Goal: Transaction & Acquisition: Book appointment/travel/reservation

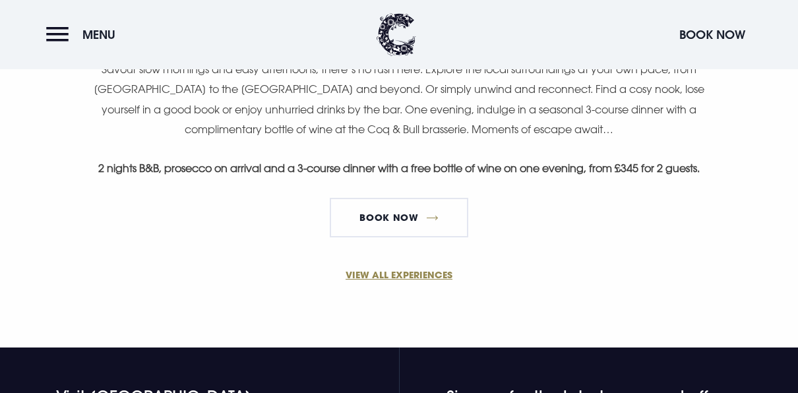
scroll to position [894, 0]
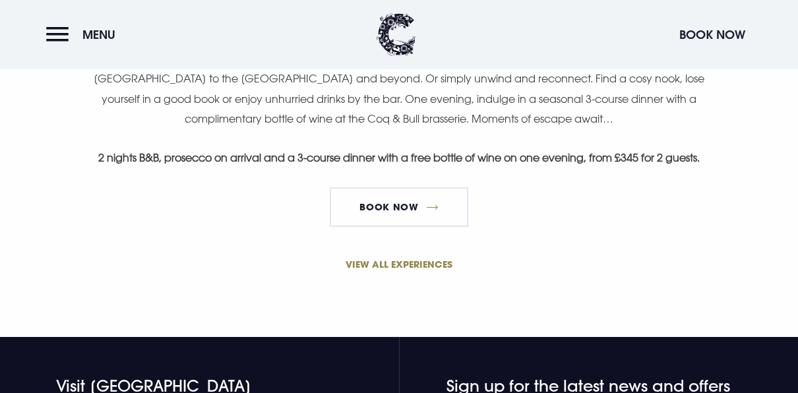
click at [413, 261] on link "VIEW ALL EXPERIENCES" at bounding box center [399, 264] width 628 height 14
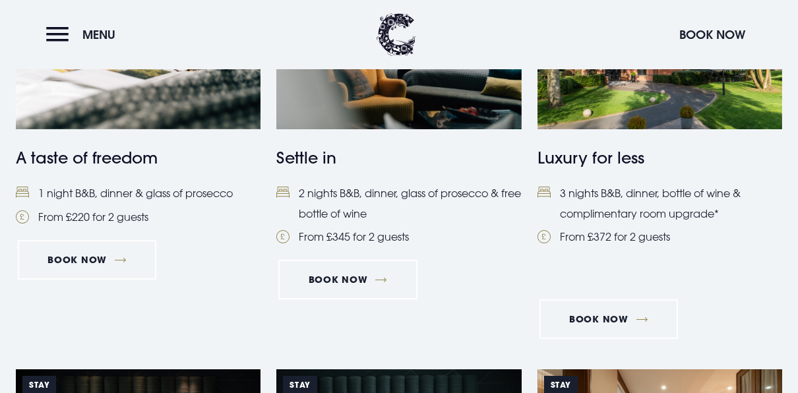
scroll to position [698, 0]
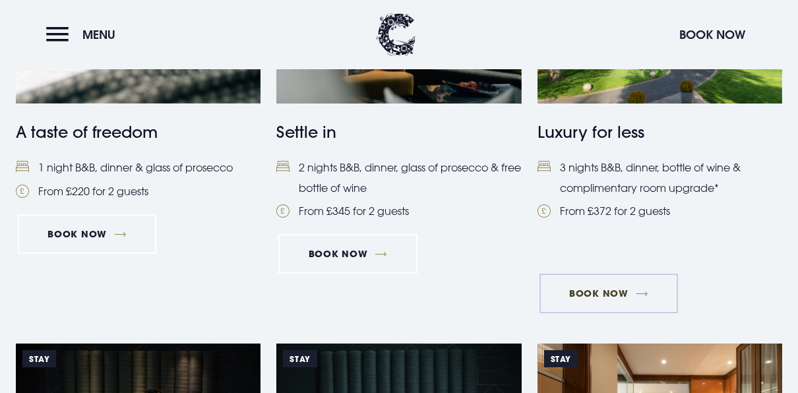
click at [613, 293] on link "Book Now" at bounding box center [608, 294] width 138 height 40
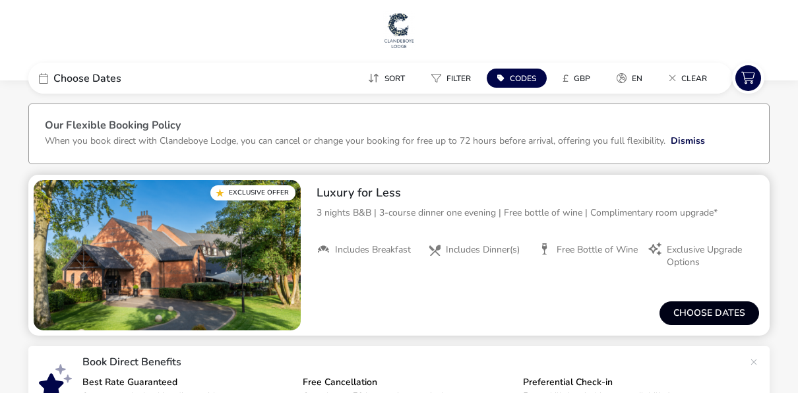
click at [716, 307] on button "Choose dates" at bounding box center [709, 313] width 100 height 24
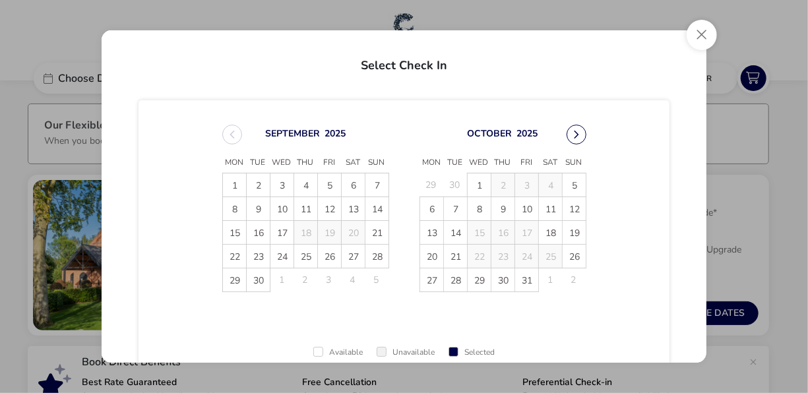
click at [573, 133] on button "Next Month" at bounding box center [576, 135] width 20 height 20
click at [571, 135] on button "Next Month" at bounding box center [576, 135] width 20 height 20
click at [528, 206] on span "12" at bounding box center [526, 208] width 23 height 23
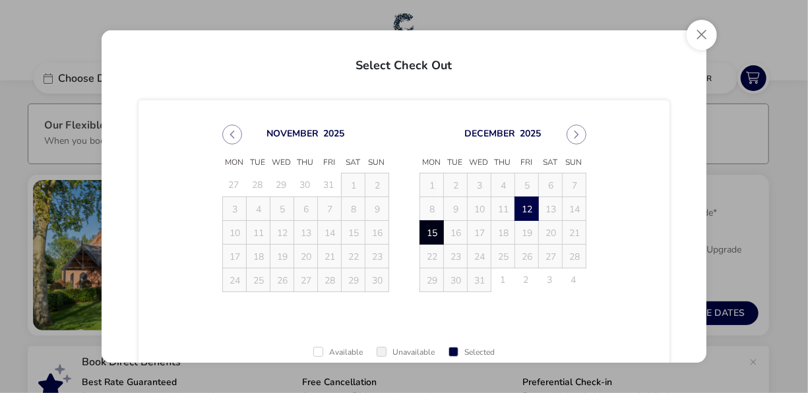
click at [429, 231] on span "15" at bounding box center [431, 232] width 23 height 23
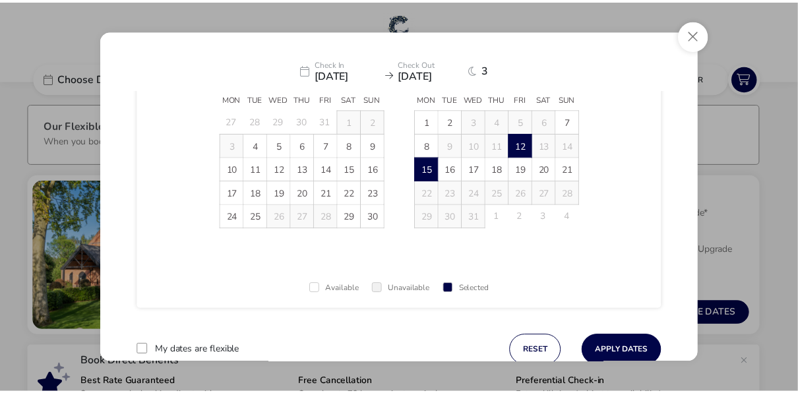
scroll to position [102, 0]
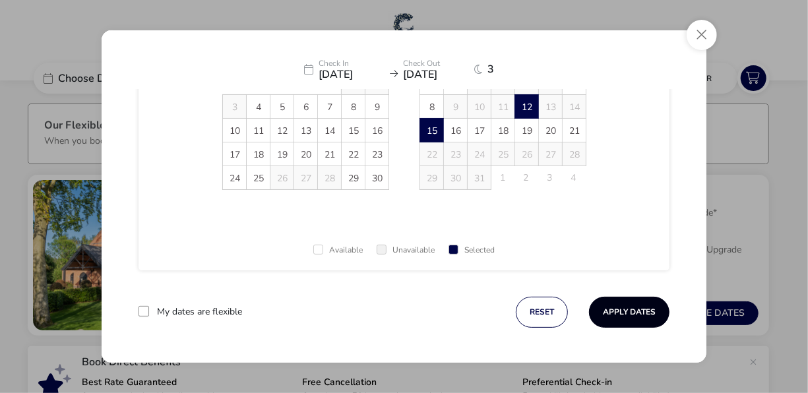
click at [625, 313] on button "Apply Dates" at bounding box center [629, 312] width 80 height 31
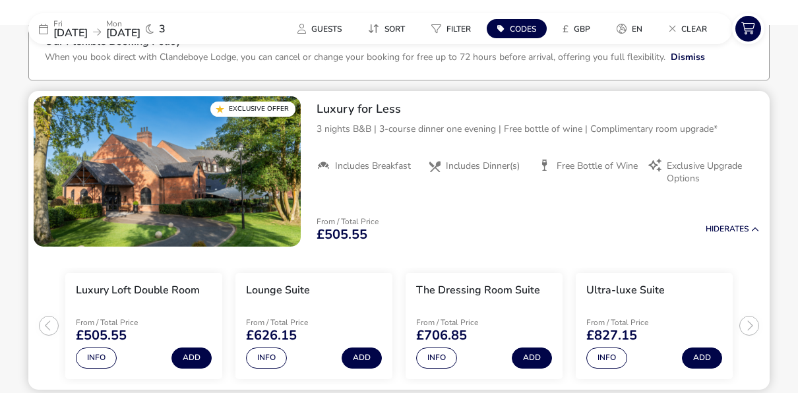
scroll to position [107, 0]
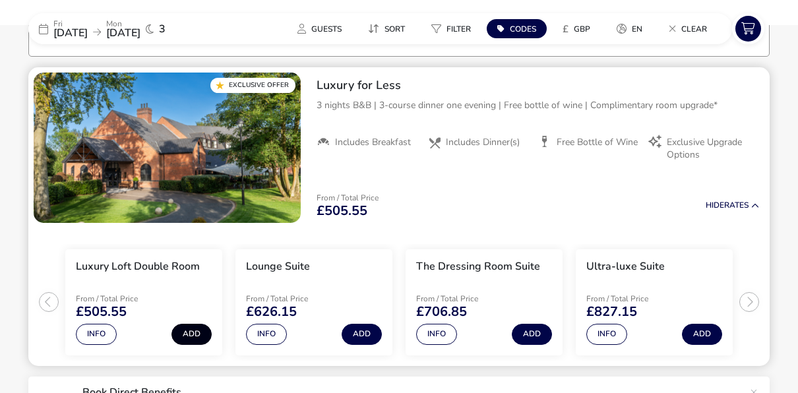
click at [193, 334] on button "Add" at bounding box center [191, 334] width 40 height 21
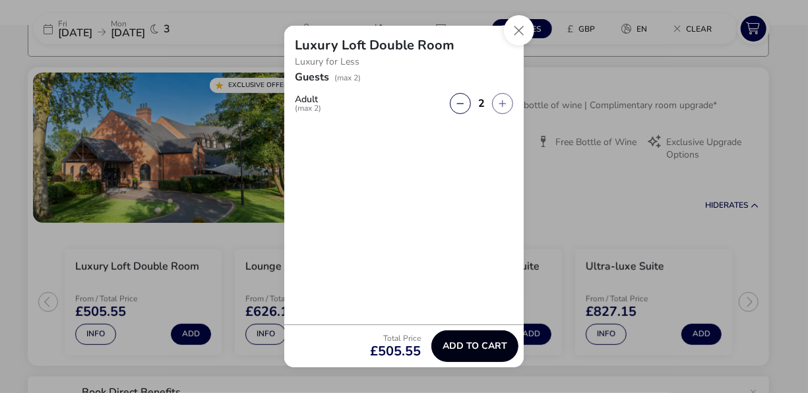
click at [478, 350] on span "Add to cart" at bounding box center [474, 346] width 65 height 10
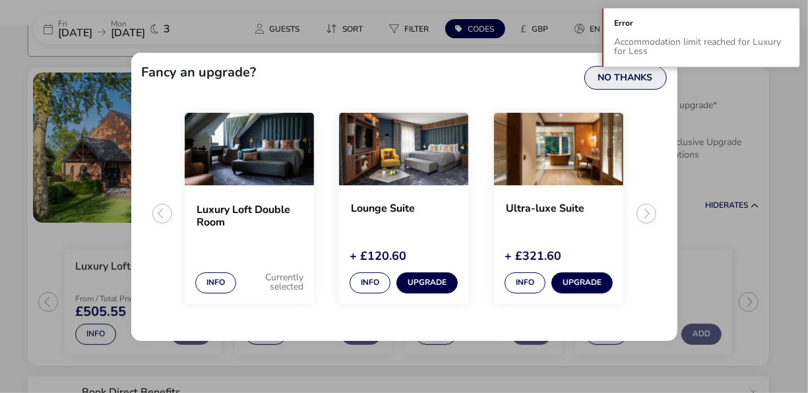
click at [614, 74] on button "No Thanks" at bounding box center [625, 78] width 82 height 24
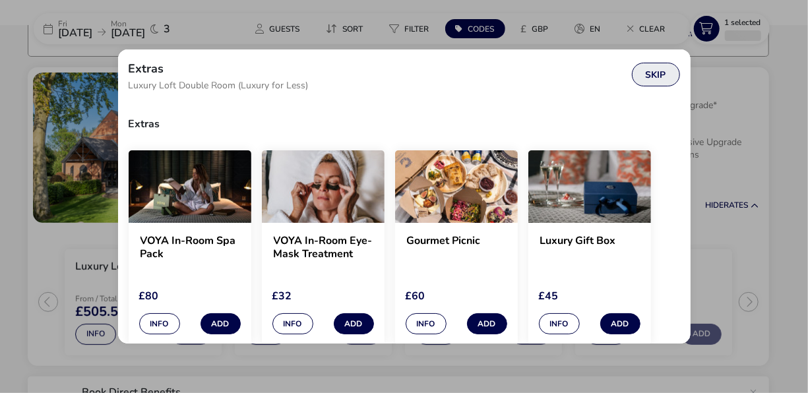
click at [655, 81] on button "Skip" at bounding box center [656, 75] width 48 height 24
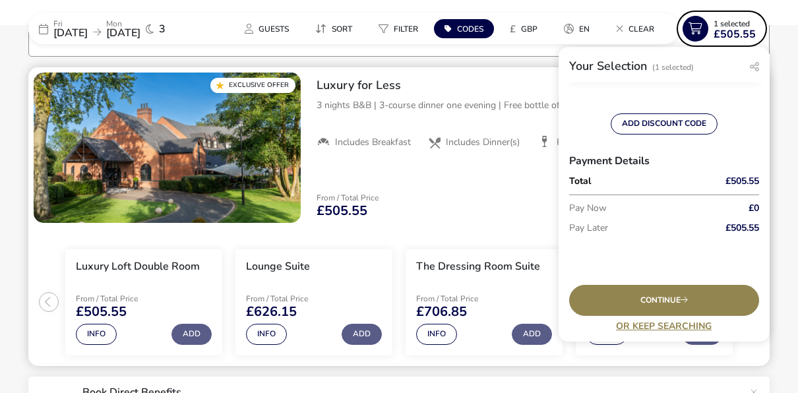
scroll to position [239, 0]
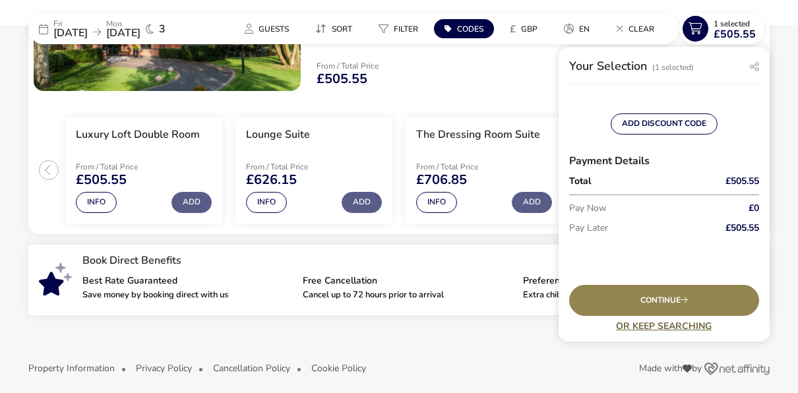
click at [643, 328] on link "Or Keep Searching" at bounding box center [664, 326] width 190 height 10
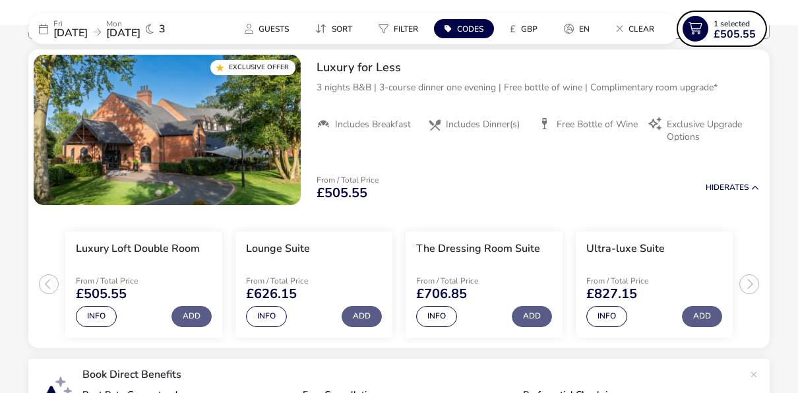
scroll to position [121, 0]
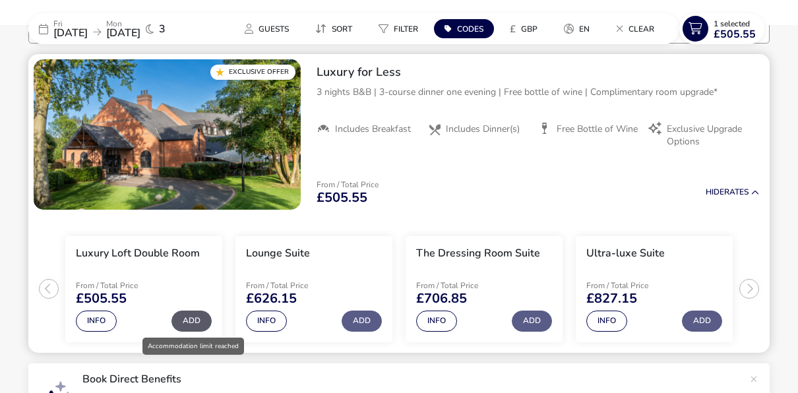
click at [196, 319] on button "Add" at bounding box center [191, 321] width 40 height 21
click at [200, 320] on button "Add" at bounding box center [191, 321] width 40 height 21
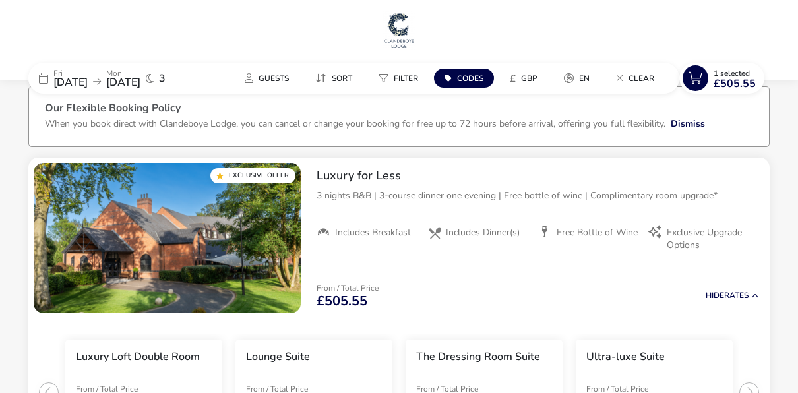
scroll to position [0, 0]
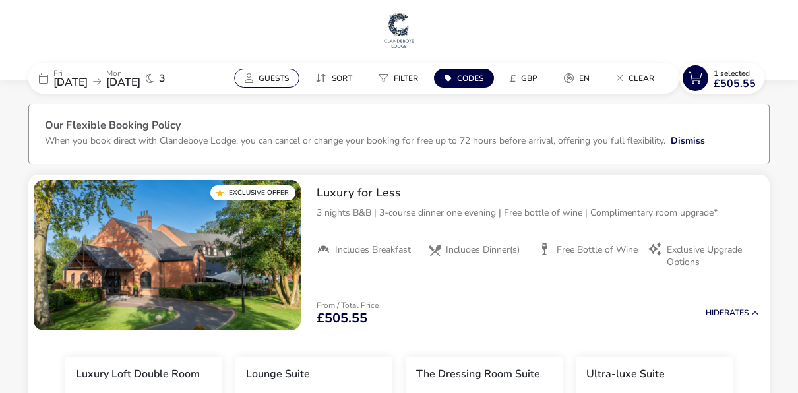
click at [267, 79] on span "Guests" at bounding box center [274, 78] width 30 height 11
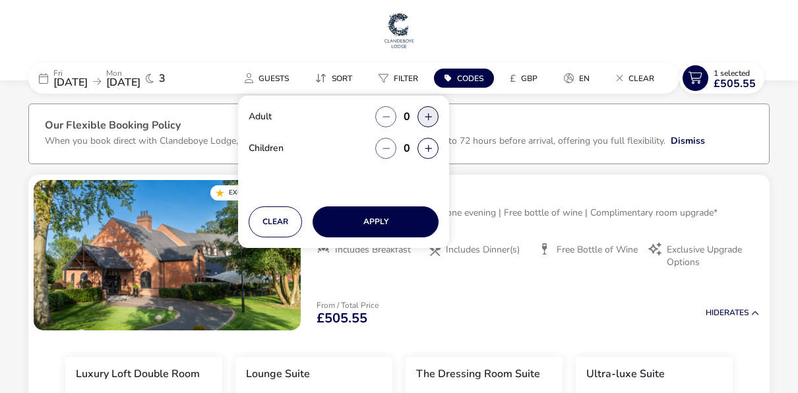
click at [428, 119] on button "button" at bounding box center [427, 116] width 21 height 21
click at [428, 118] on button "button" at bounding box center [427, 116] width 21 height 21
type input "2"
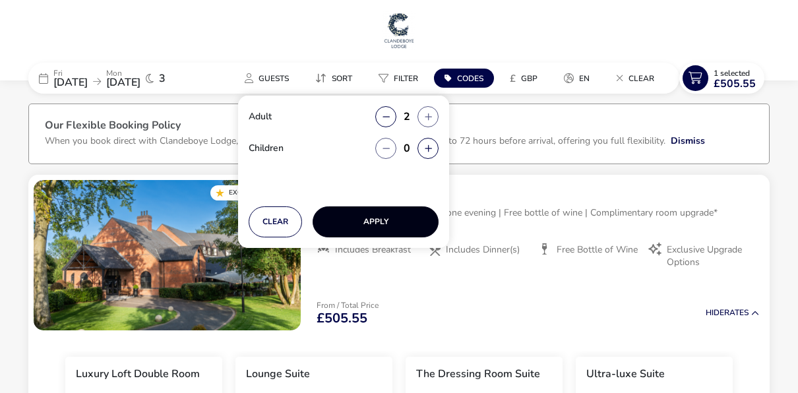
click at [392, 224] on button "Apply" at bounding box center [376, 221] width 126 height 31
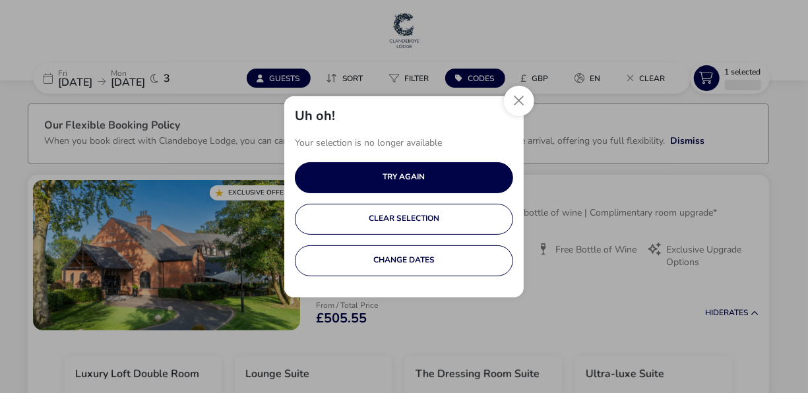
click at [502, 106] on div "Uh oh!" at bounding box center [403, 114] width 239 height 37
click at [518, 101] on button "Close" at bounding box center [519, 101] width 30 height 30
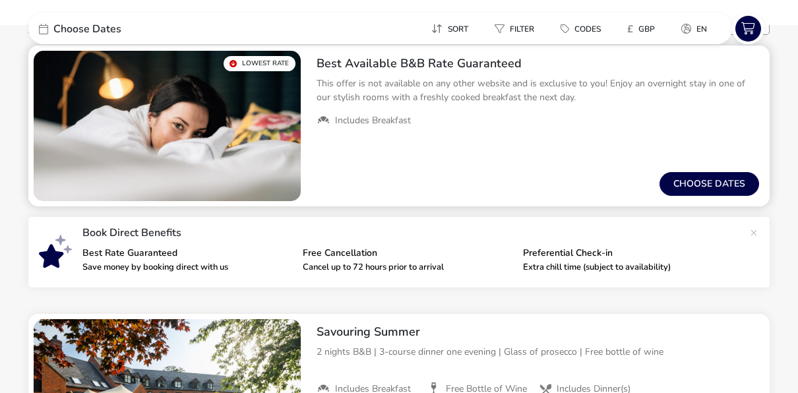
scroll to position [132, 0]
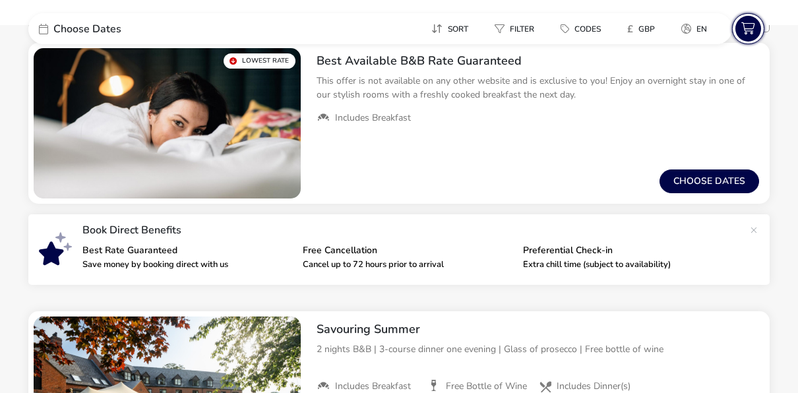
click at [746, 38] on icon at bounding box center [748, 29] width 26 height 26
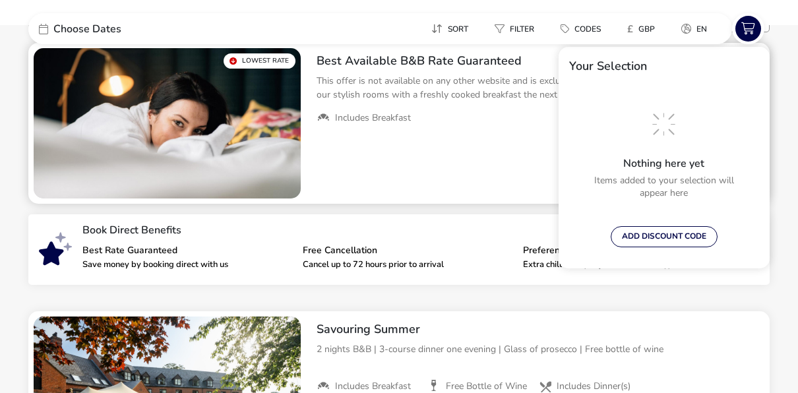
click at [544, 202] on div "From / Total Price £0 Choose dates" at bounding box center [538, 181] width 464 height 45
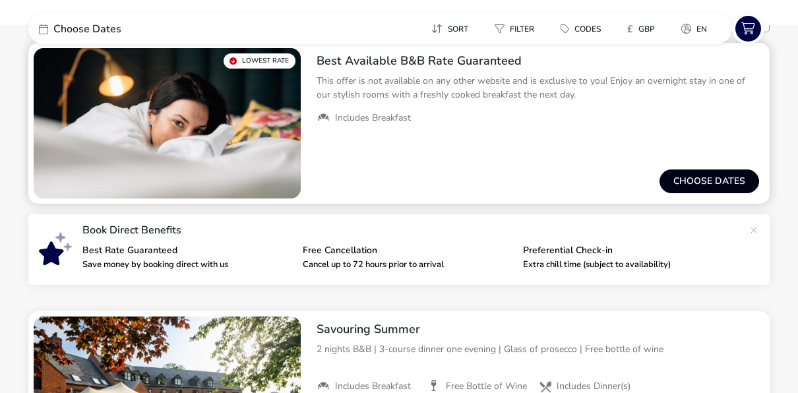
click at [710, 175] on button "Choose dates" at bounding box center [709, 181] width 100 height 24
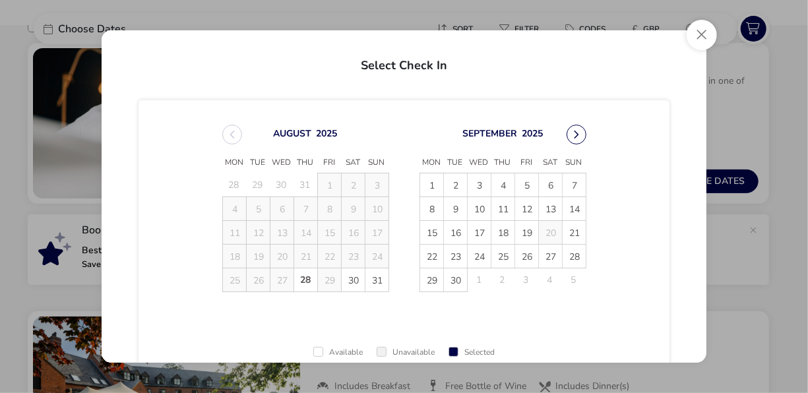
click at [574, 136] on button "Next Month" at bounding box center [576, 135] width 20 height 20
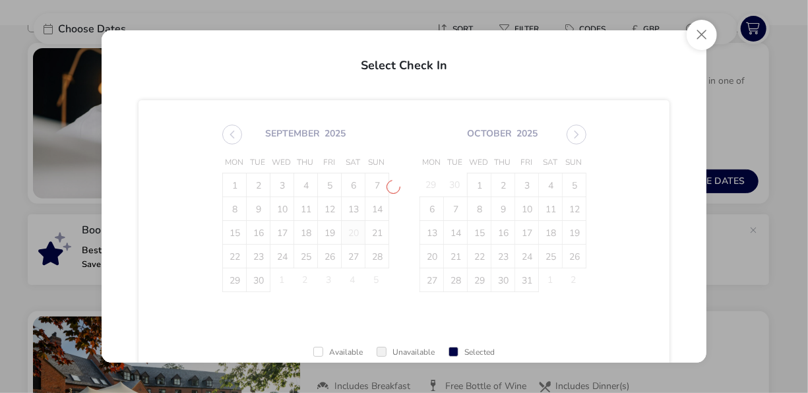
click at [574, 136] on span "September 2025 Mon Tue Wed Thu Fri Sat Sun 1 2 3 4 5 6 7 8 9 10 11 12 13 14 15 …" at bounding box center [404, 208] width 388 height 199
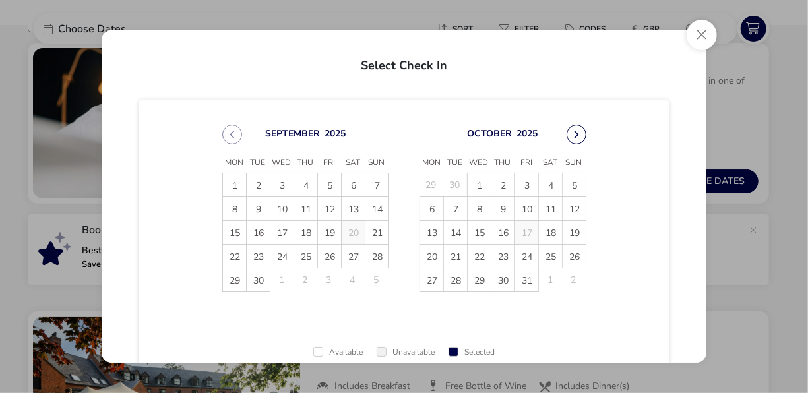
click at [572, 140] on button "Next Month" at bounding box center [576, 135] width 20 height 20
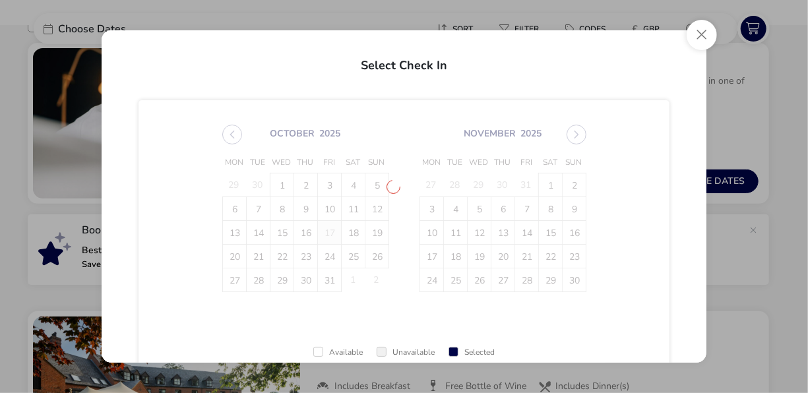
click at [572, 138] on span "[DATE] Mon Tue Wed Thu Fri Sat Sun 29 30 1 2 3 4 5 6 7 8 9 10 11 12 13 14 15 16…" at bounding box center [404, 208] width 388 height 199
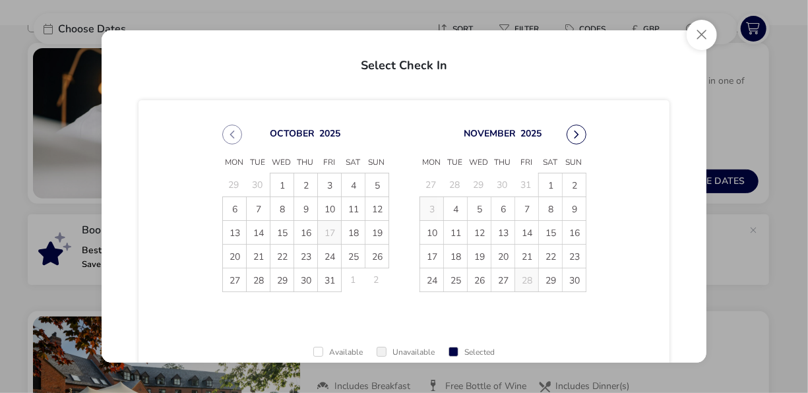
click at [574, 138] on button "Next Month" at bounding box center [576, 135] width 20 height 20
click at [528, 210] on span "12" at bounding box center [526, 208] width 23 height 23
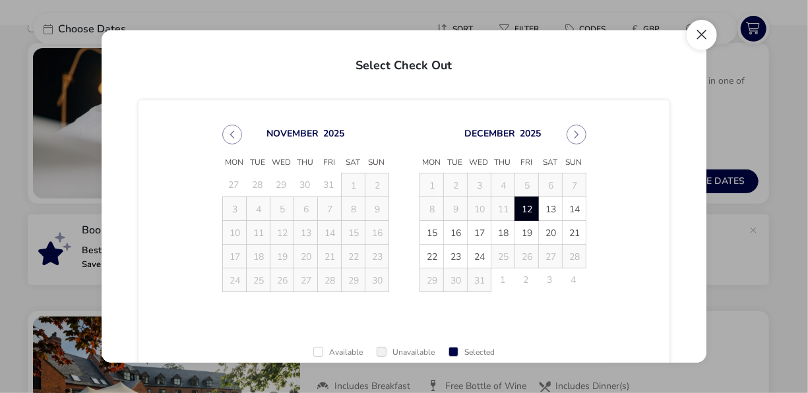
click at [697, 39] on button "Close" at bounding box center [701, 35] width 30 height 30
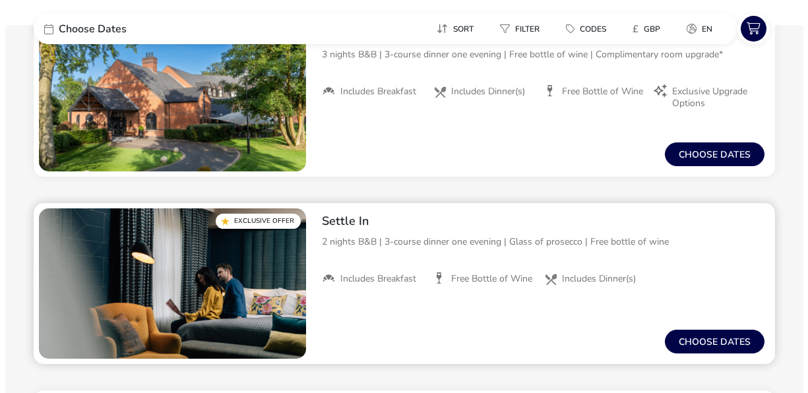
scroll to position [594, 0]
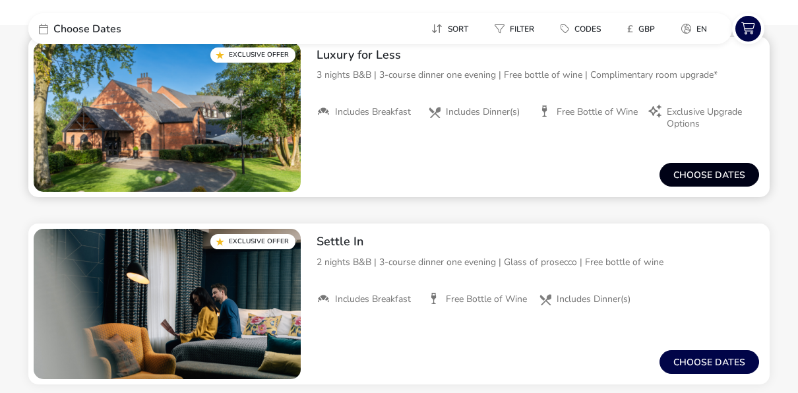
click at [715, 171] on button "Choose dates" at bounding box center [709, 175] width 100 height 24
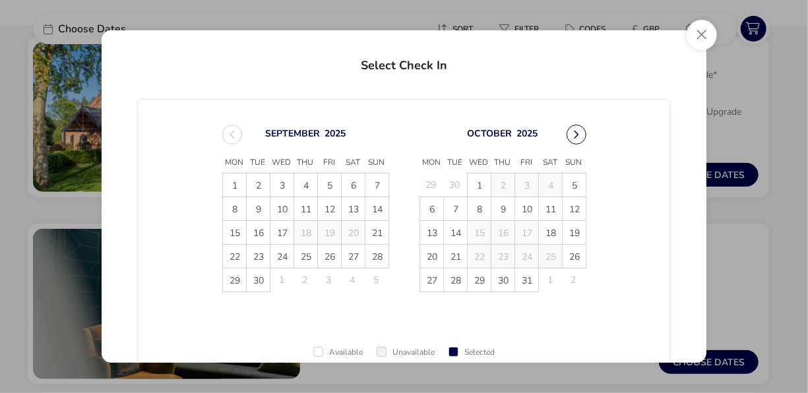
click at [576, 132] on button "Next Month" at bounding box center [576, 135] width 20 height 20
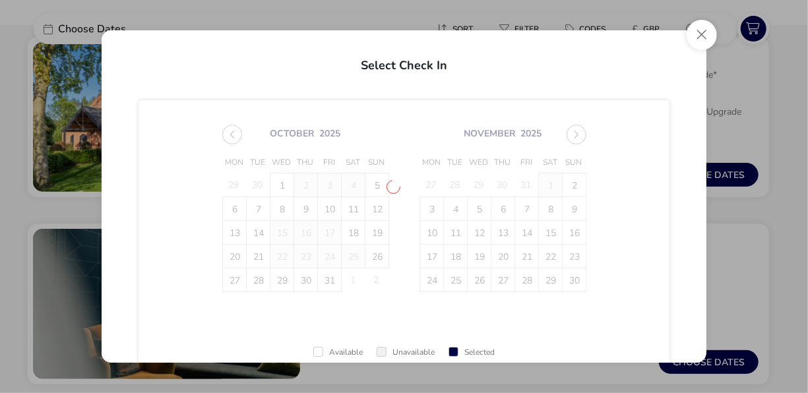
click at [576, 132] on span "October 2025 Mon Tue Wed Thu Fri Sat Sun 29 30 1 2 3 4 5 6 7 8 9 10 11 12 13 14…" at bounding box center [404, 208] width 388 height 199
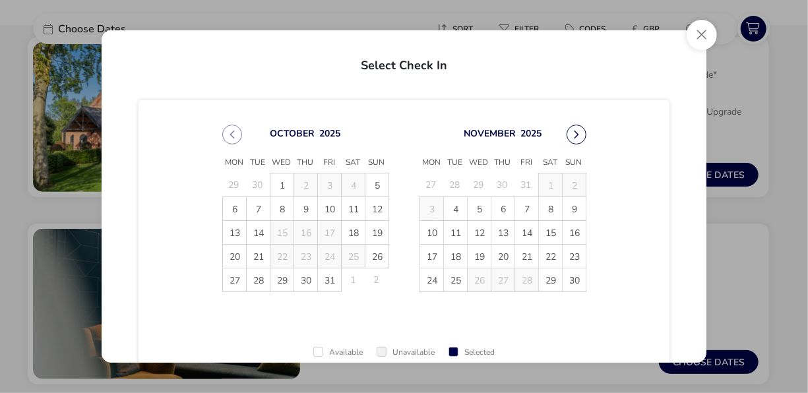
click at [574, 140] on button "Next Month" at bounding box center [576, 135] width 20 height 20
click at [534, 204] on span "12" at bounding box center [526, 208] width 23 height 23
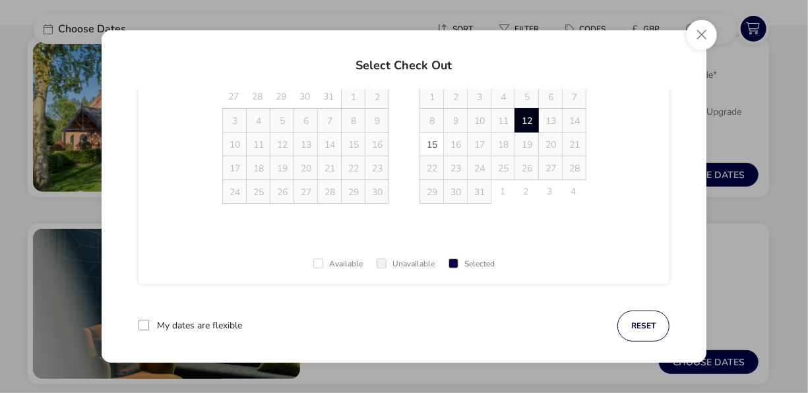
scroll to position [90, 0]
click at [584, 289] on div "November 2025 Mon Tue Wed Thu Fri Sat Sun 27 28 29 30 31 1 2 3 4 5 6 7 8 9 10 1…" at bounding box center [403, 188] width 531 height 356
click at [599, 201] on div "November 2025 Mon Tue Wed Thu Fri Sat Sun 27 28 29 30 31 1 2 3 4 5 6 7 8 9 10 1…" at bounding box center [403, 146] width 531 height 272
click at [689, 219] on div "November 2025 Mon Tue Wed Thu Fri Sat Sun 27 28 29 30 31 1 2 3 4 5 6 7 8 9 10 1…" at bounding box center [404, 226] width 605 height 273
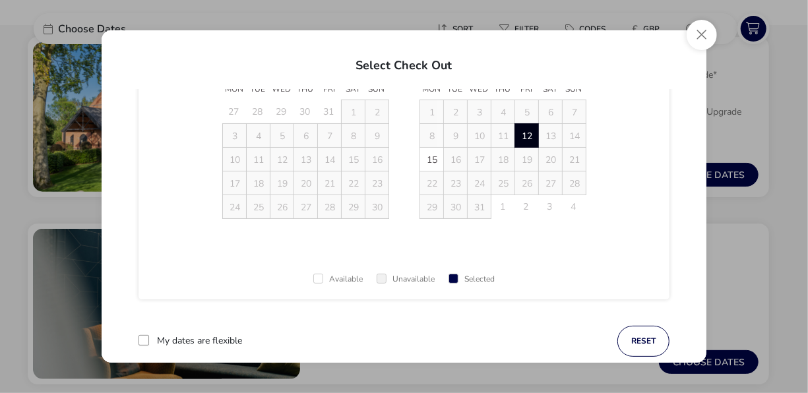
scroll to position [102, 0]
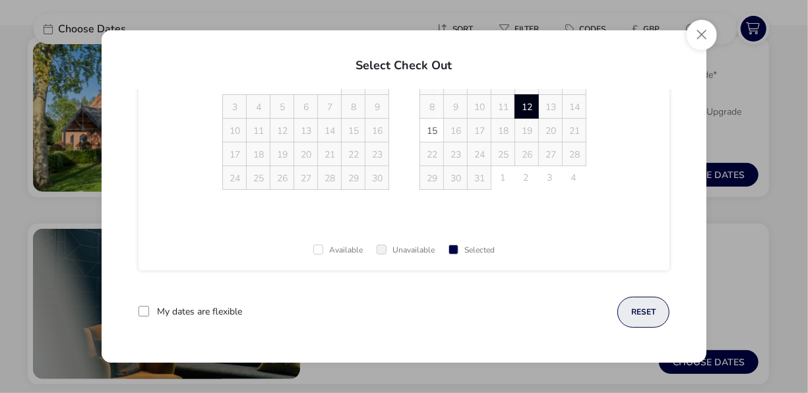
click at [647, 307] on button "reset" at bounding box center [643, 312] width 52 height 31
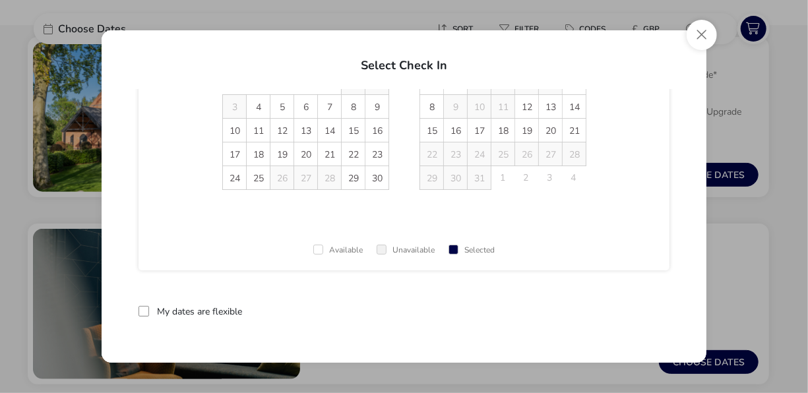
click at [526, 96] on span "12" at bounding box center [526, 106] width 23 height 23
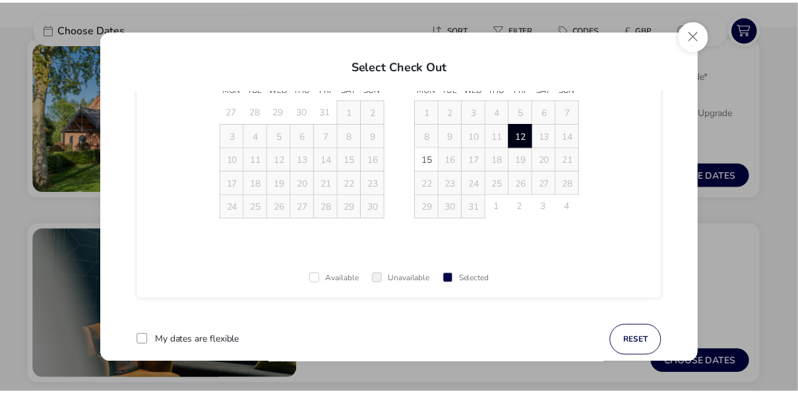
scroll to position [53, 0]
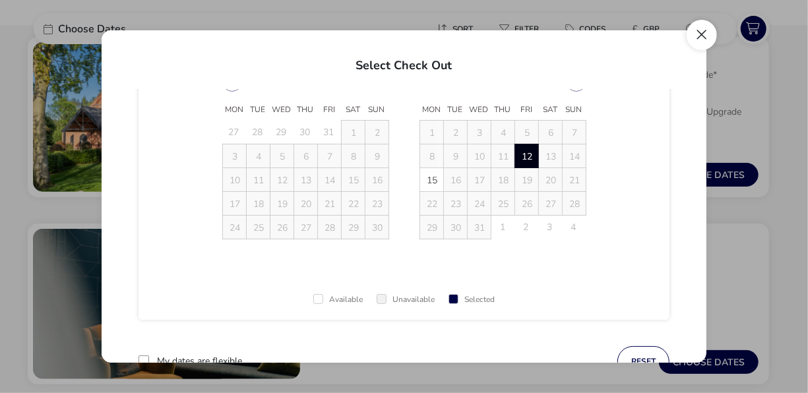
click at [700, 30] on button "Close" at bounding box center [701, 35] width 30 height 30
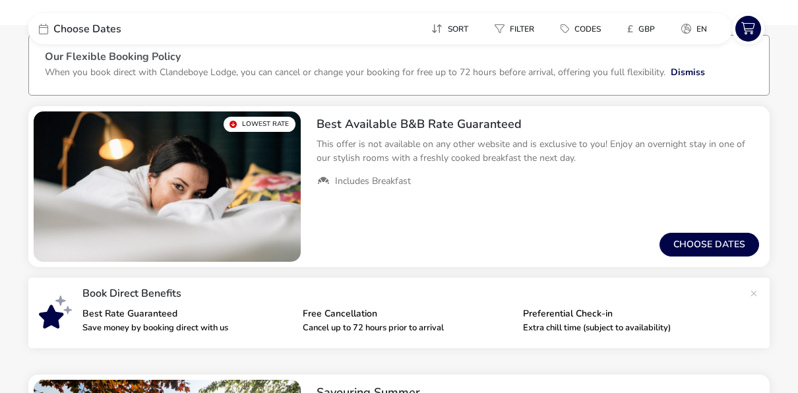
scroll to position [98, 0]
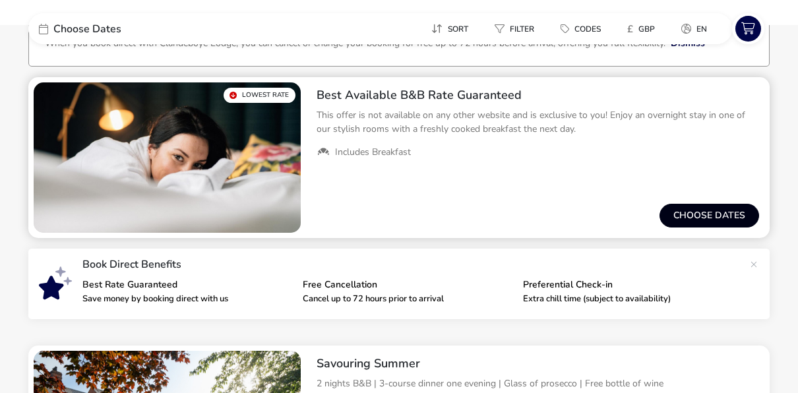
click at [722, 222] on button "Choose dates" at bounding box center [709, 216] width 100 height 24
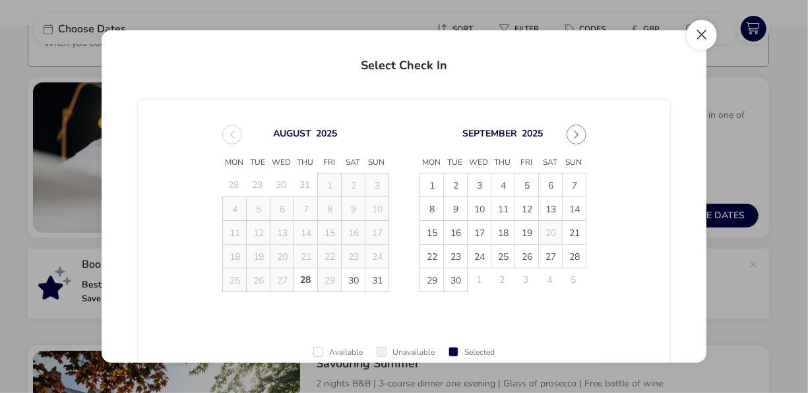
click at [706, 40] on button "Close" at bounding box center [701, 35] width 30 height 30
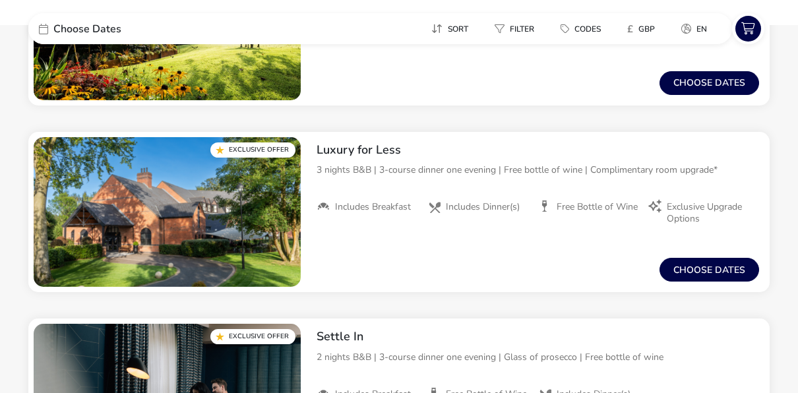
scroll to position [0, 0]
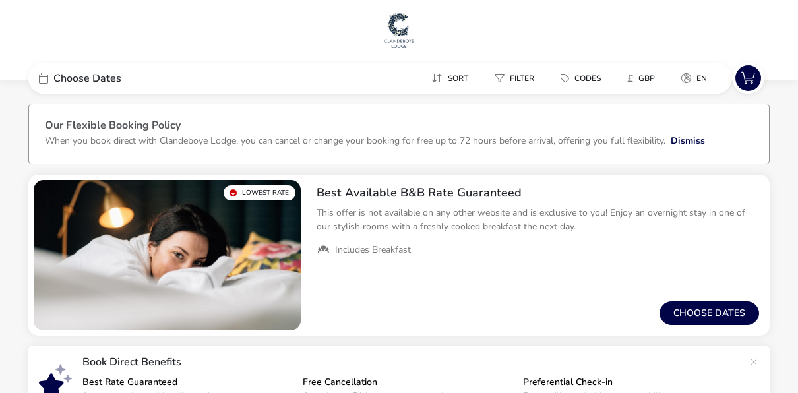
click at [115, 84] on span "Choose Dates" at bounding box center [87, 78] width 68 height 11
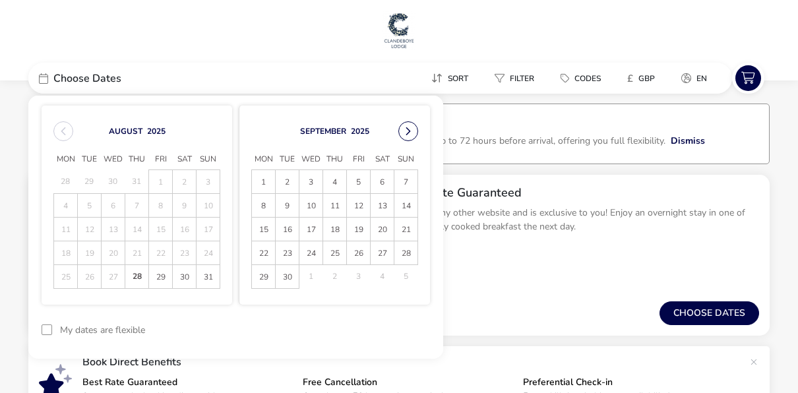
click at [410, 133] on button "Next Month" at bounding box center [408, 131] width 20 height 20
click at [623, 285] on div "Best Available B&B Rate Guaranteed This offer is not available on any other web…" at bounding box center [538, 255] width 464 height 161
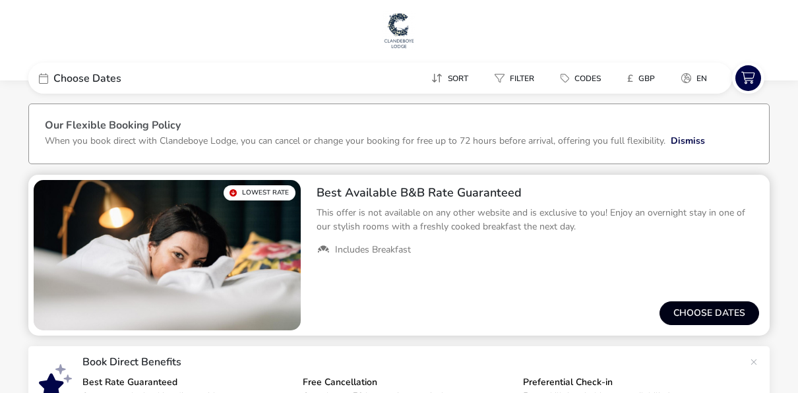
click at [714, 311] on button "Choose dates" at bounding box center [709, 313] width 100 height 24
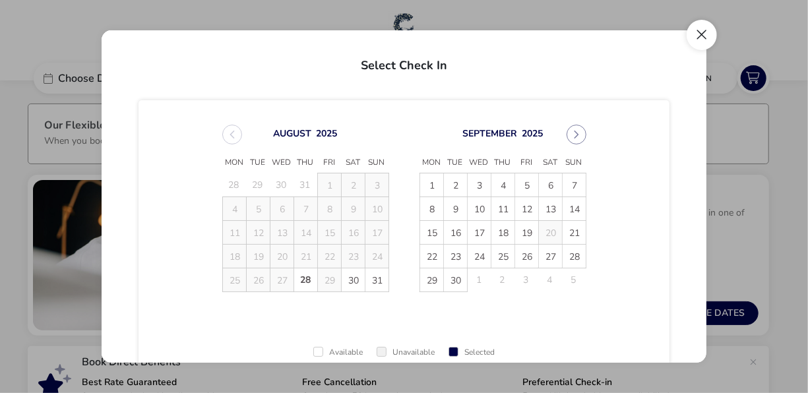
click at [692, 21] on div "Select Check In August 2025 Mon Tue Wed Thu Fri Sat Sun 28 29 30 31 1 2 3 4 5 6…" at bounding box center [404, 196] width 626 height 353
drag, startPoint x: 707, startPoint y: 36, endPoint x: 755, endPoint y: 40, distance: 48.3
click at [714, 36] on button "Close" at bounding box center [701, 35] width 30 height 30
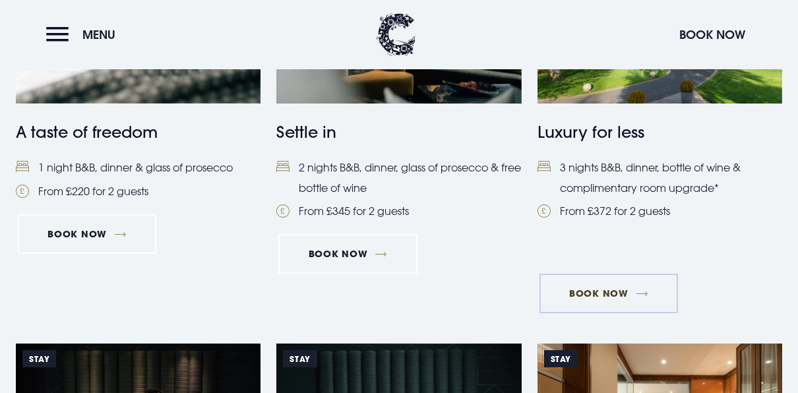
click at [603, 286] on link "Book Now" at bounding box center [608, 294] width 138 height 40
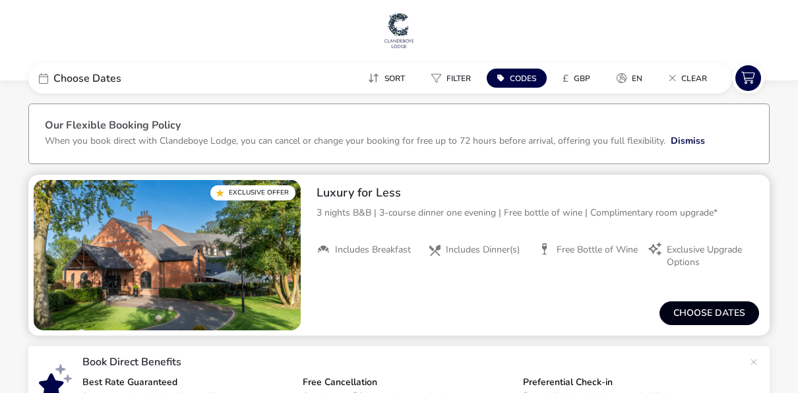
click at [706, 308] on button "Choose dates" at bounding box center [709, 313] width 100 height 24
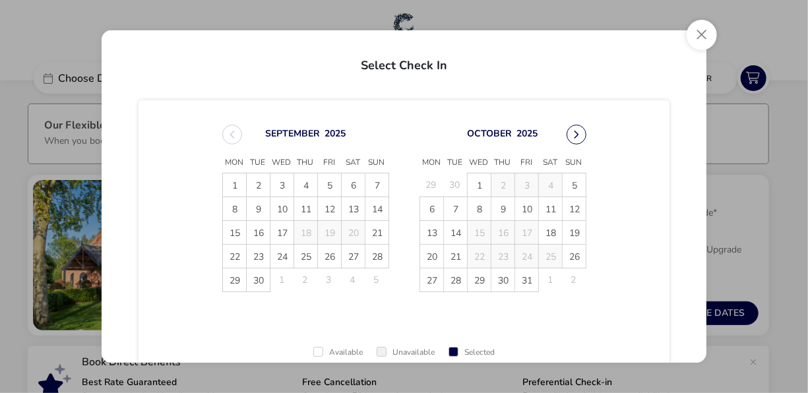
click at [568, 136] on button "Next Month" at bounding box center [576, 135] width 20 height 20
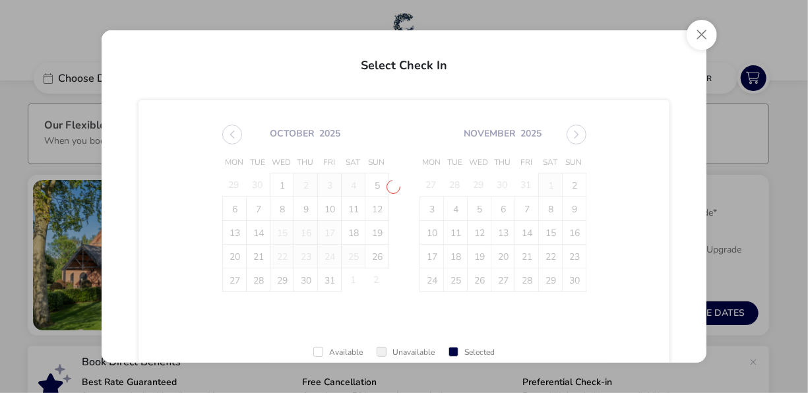
click at [568, 136] on span "October 2025 Mon Tue Wed Thu Fri Sat Sun 29 30 1 2 3 4 5 6 7 8 9 10 11 12 13 14…" at bounding box center [404, 208] width 388 height 199
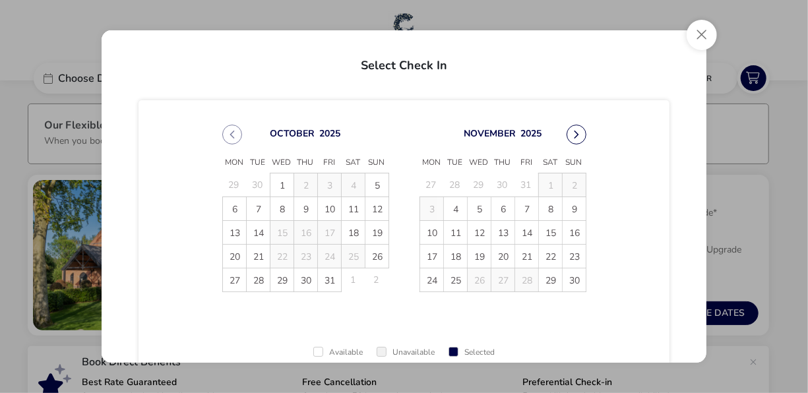
click at [576, 141] on button "Next Month" at bounding box center [576, 135] width 20 height 20
click at [524, 204] on span "12" at bounding box center [526, 208] width 23 height 23
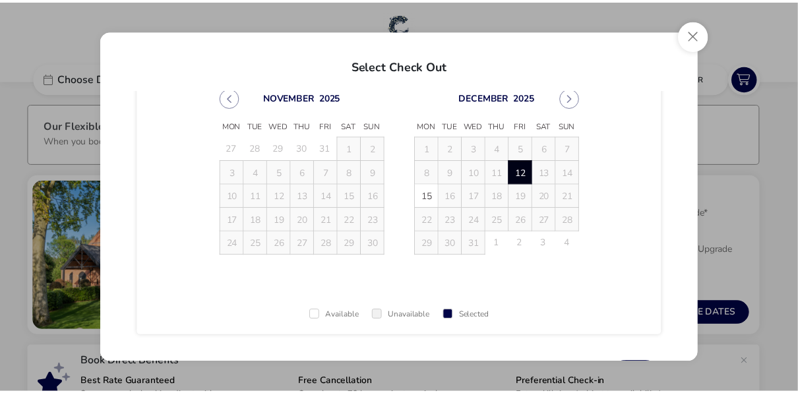
scroll to position [102, 0]
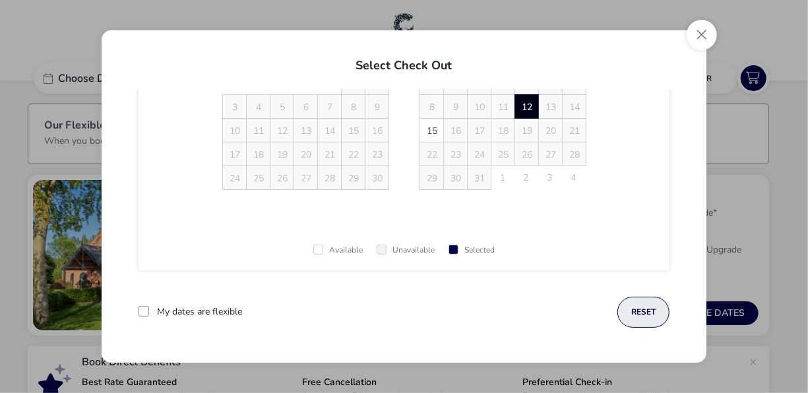
click at [642, 313] on button "reset" at bounding box center [643, 312] width 52 height 31
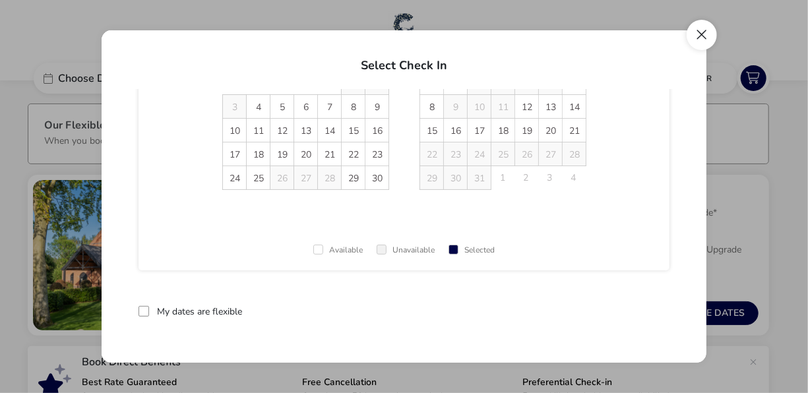
click at [704, 37] on button "Close" at bounding box center [701, 35] width 30 height 30
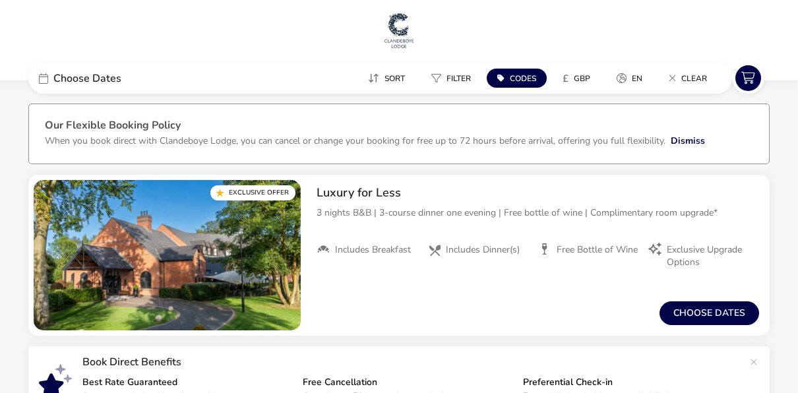
scroll to position [109, 0]
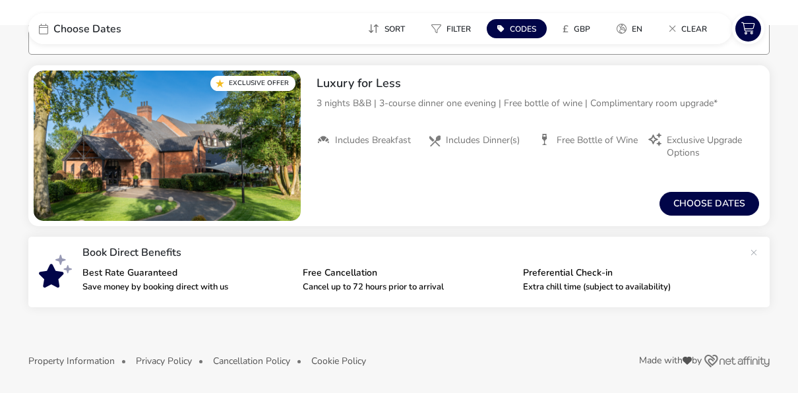
drag, startPoint x: 797, startPoint y: 344, endPoint x: 801, endPoint y: 129, distance: 215.0
click at [797, 130] on html "We value your privacy We use cookies to enhance your browsing experience, serve…" at bounding box center [399, 142] width 798 height 503
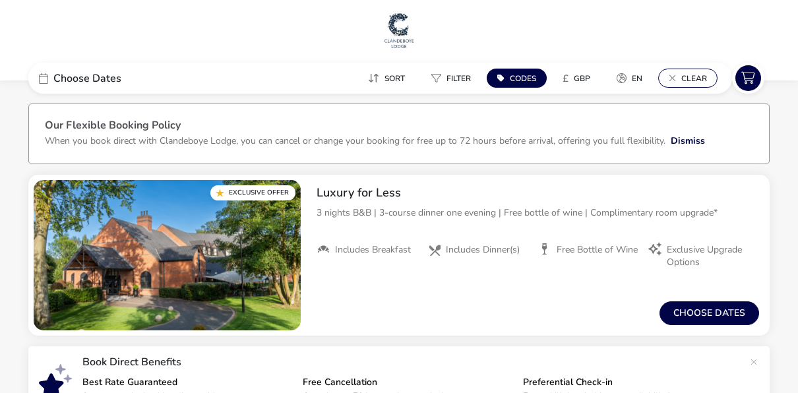
click at [688, 73] on span "Clear" at bounding box center [694, 78] width 26 height 11
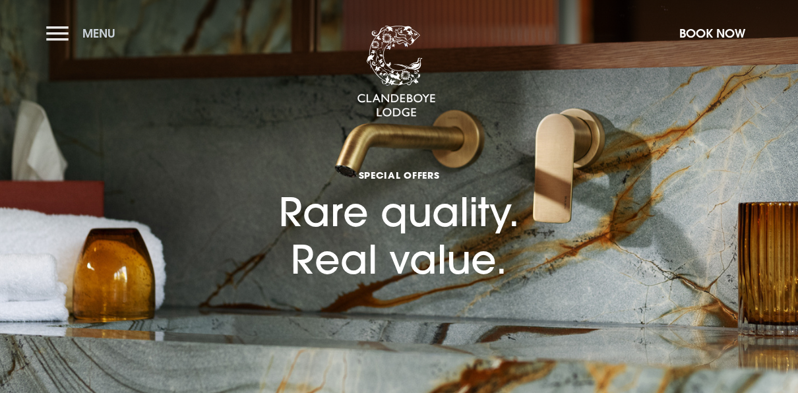
click at [107, 36] on span "Menu" at bounding box center [98, 33] width 33 height 15
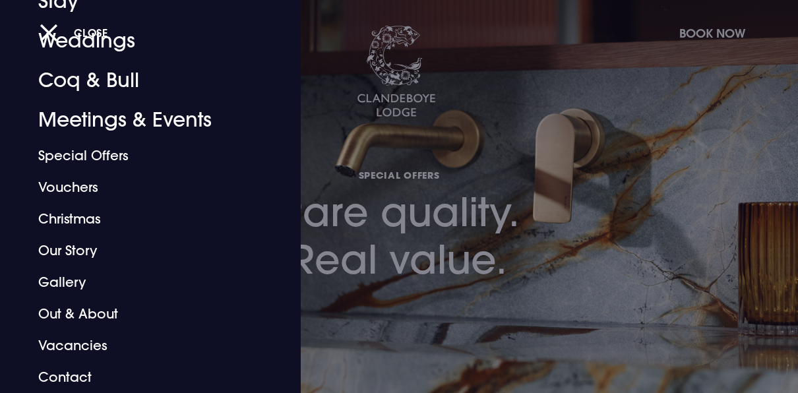
click at [582, 167] on div at bounding box center [399, 196] width 798 height 393
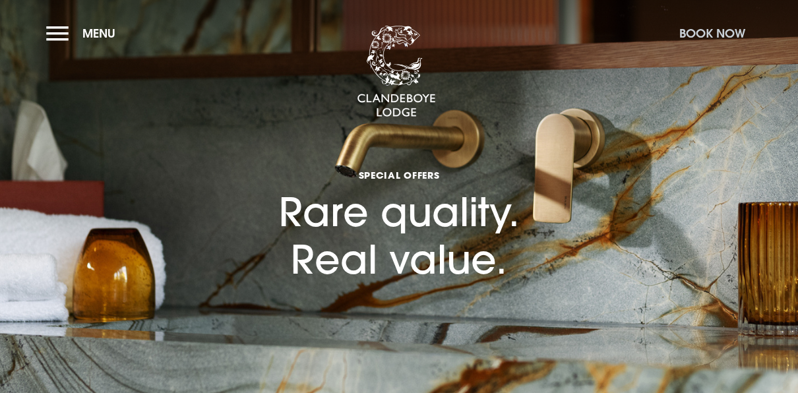
click at [723, 30] on button "Book Now" at bounding box center [712, 33] width 79 height 28
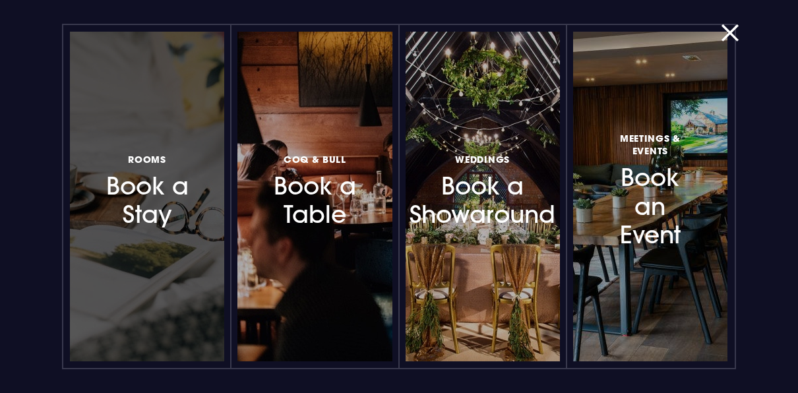
click at [140, 182] on h3 "Rooms Book a Stay" at bounding box center [147, 189] width 92 height 78
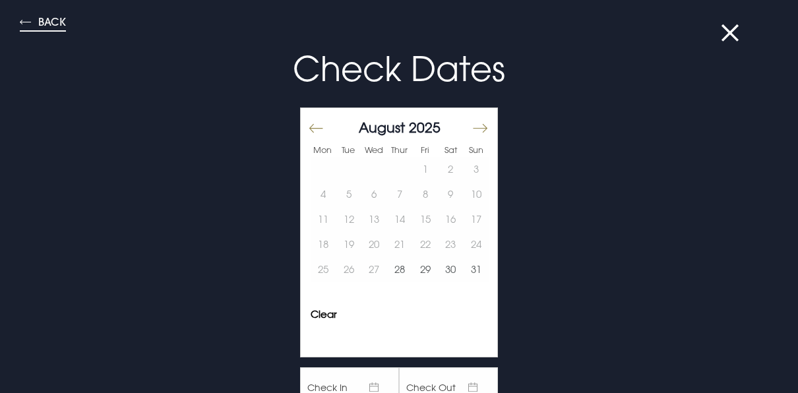
click at [60, 24] on button "Back" at bounding box center [43, 23] width 46 height 15
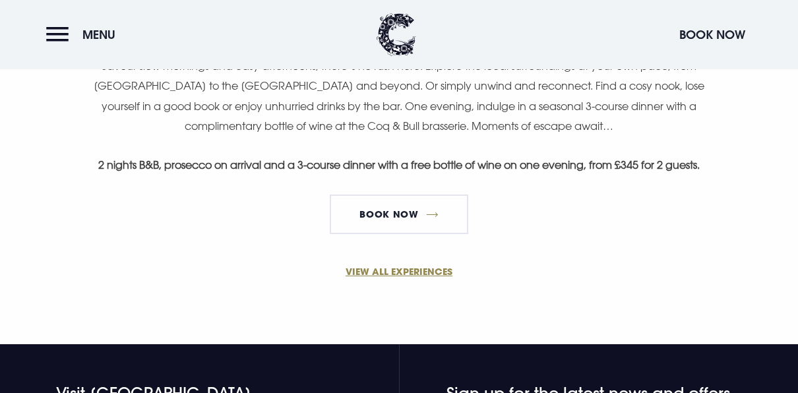
scroll to position [911, 0]
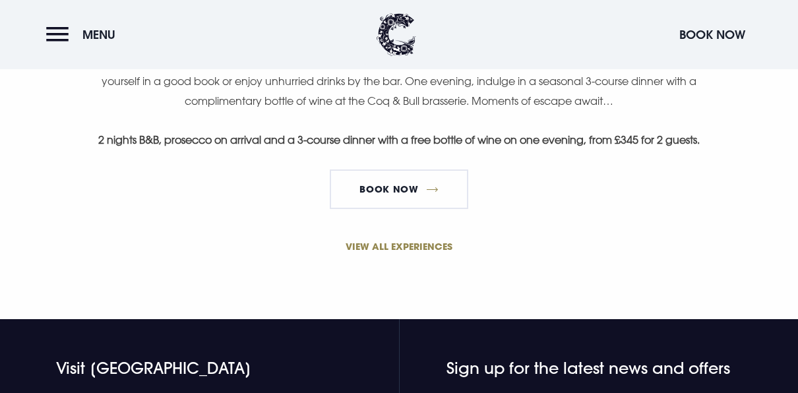
click at [409, 247] on link "VIEW ALL EXPERIENCES" at bounding box center [399, 246] width 628 height 14
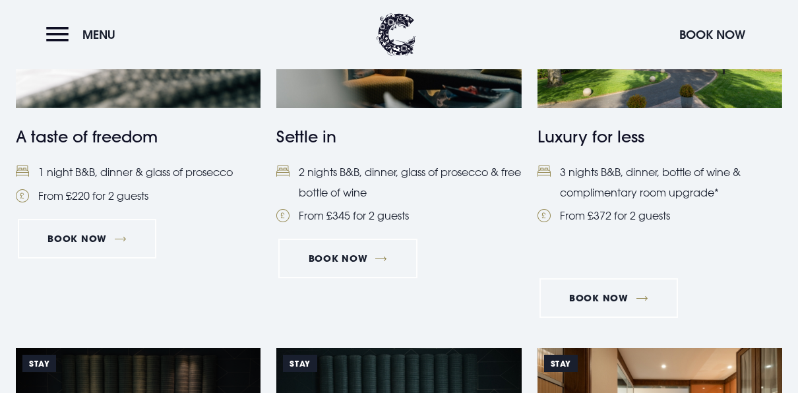
scroll to position [704, 0]
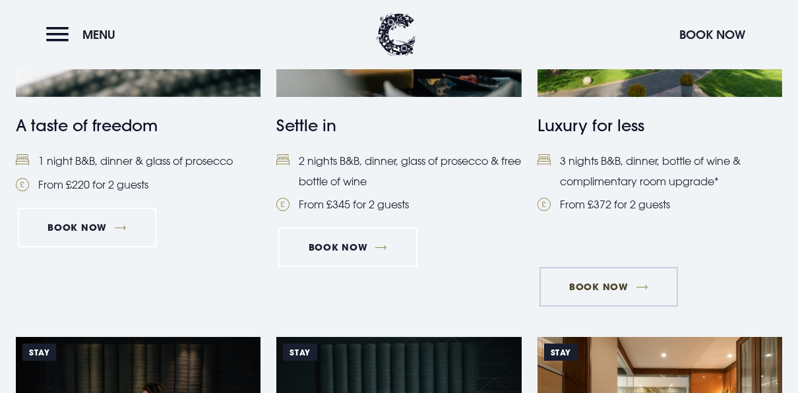
click at [613, 280] on link "Book Now" at bounding box center [608, 287] width 138 height 40
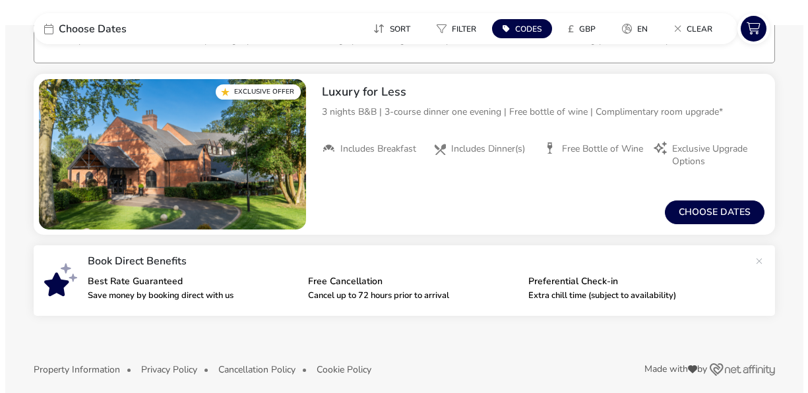
scroll to position [109, 0]
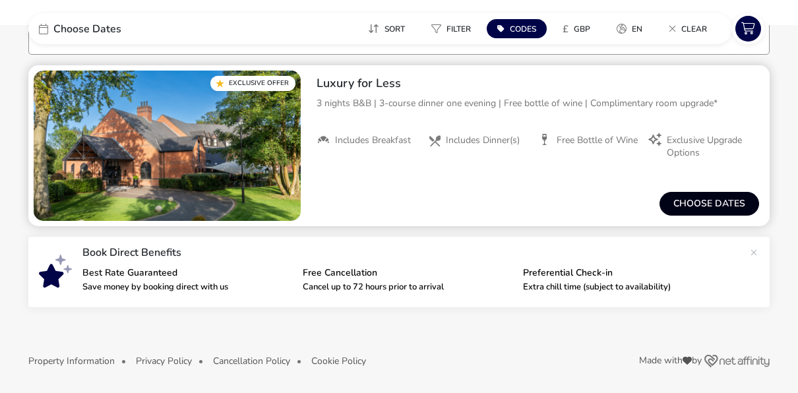
click at [706, 200] on button "Choose dates" at bounding box center [709, 204] width 100 height 24
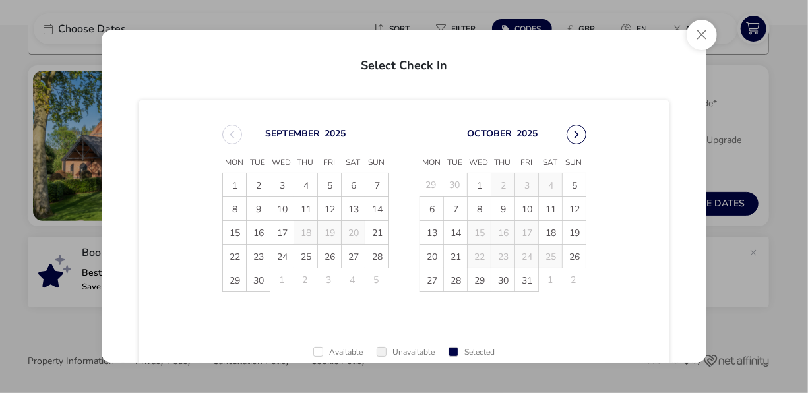
click at [577, 131] on button "Next Month" at bounding box center [576, 135] width 20 height 20
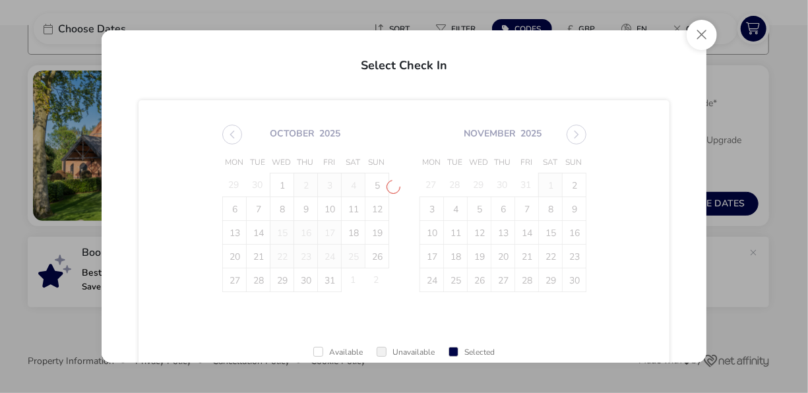
click at [577, 131] on span "October 2025 Mon Tue Wed Thu Fri Sat Sun 29 30 1 2 3 4 5 6 7 8 9 10 11 12 13 14…" at bounding box center [404, 208] width 388 height 199
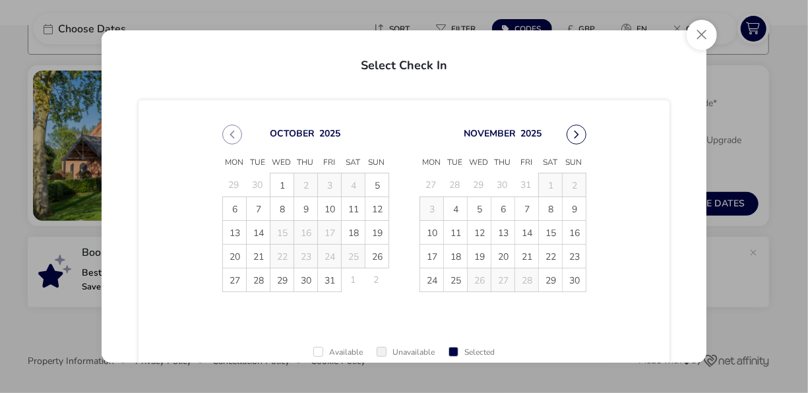
click at [572, 137] on button "Next Month" at bounding box center [576, 135] width 20 height 20
click at [523, 210] on span "12" at bounding box center [526, 208] width 23 height 23
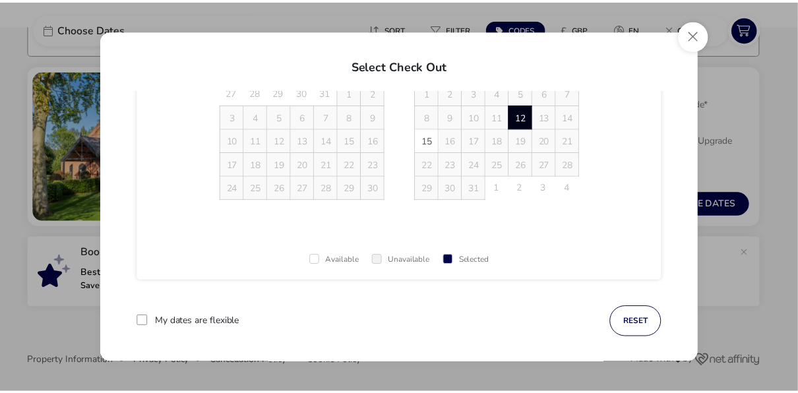
scroll to position [102, 0]
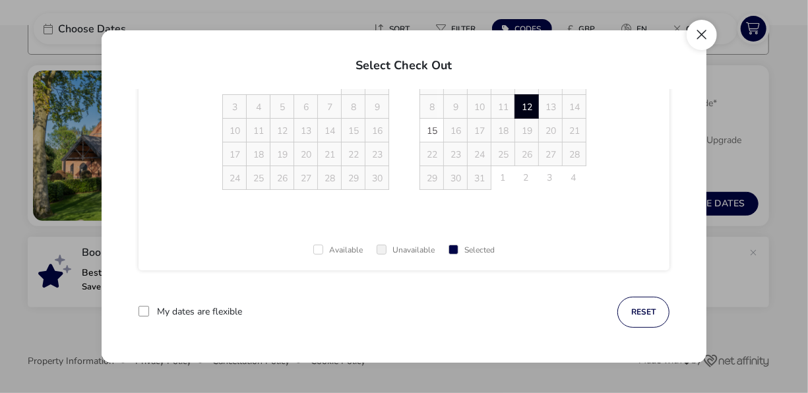
click at [708, 33] on button "Close" at bounding box center [701, 35] width 30 height 30
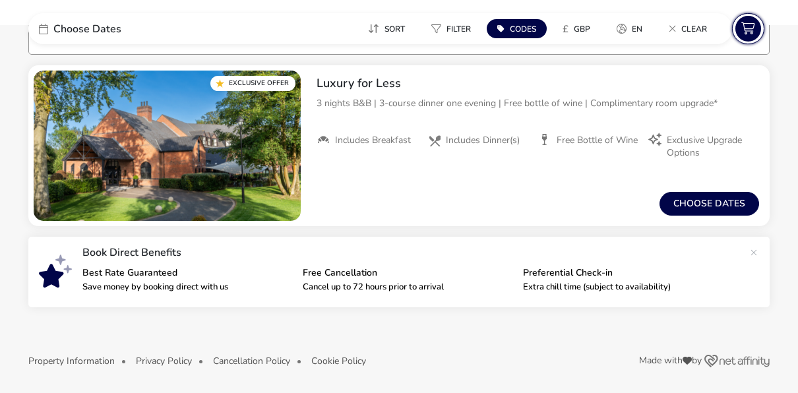
click at [750, 31] on icon at bounding box center [748, 29] width 26 height 26
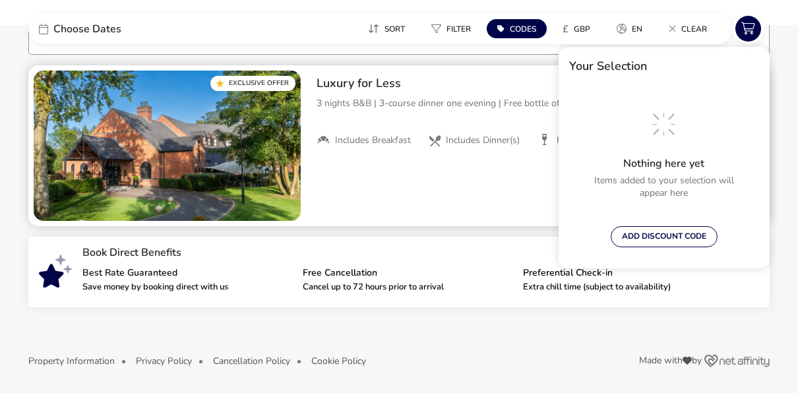
click at [521, 183] on div "From / Total Price £0 Choose dates" at bounding box center [538, 203] width 464 height 45
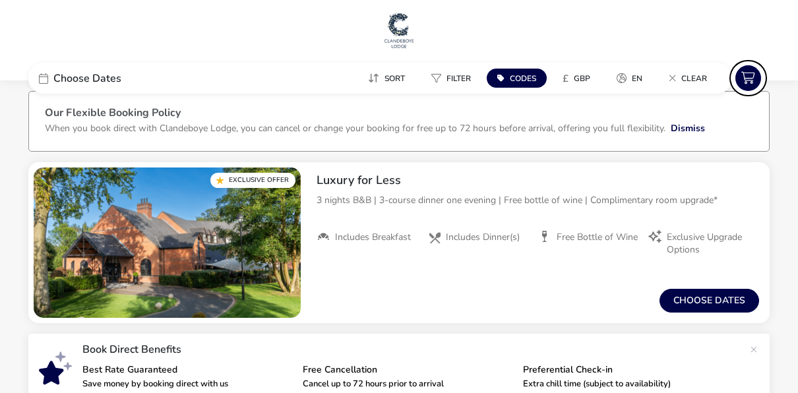
scroll to position [0, 0]
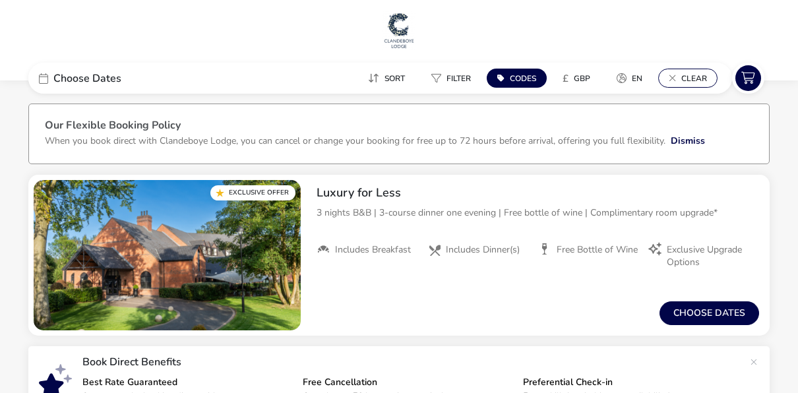
click at [690, 76] on span "Clear" at bounding box center [694, 78] width 26 height 11
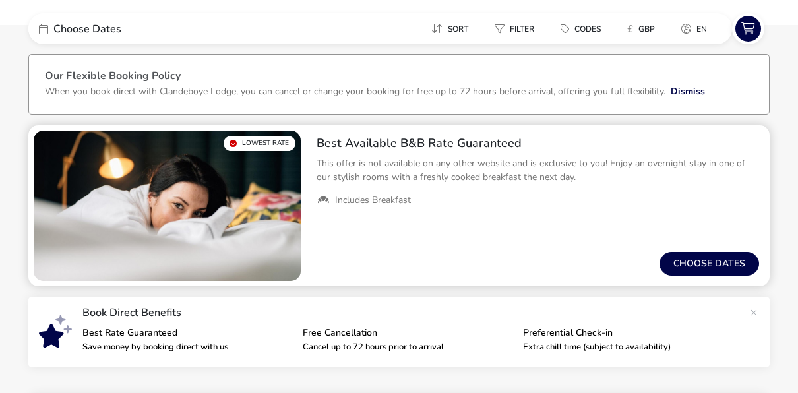
scroll to position [66, 0]
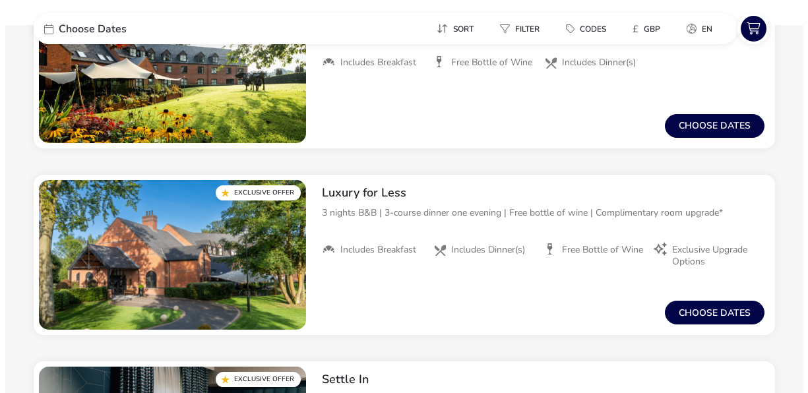
scroll to position [572, 0]
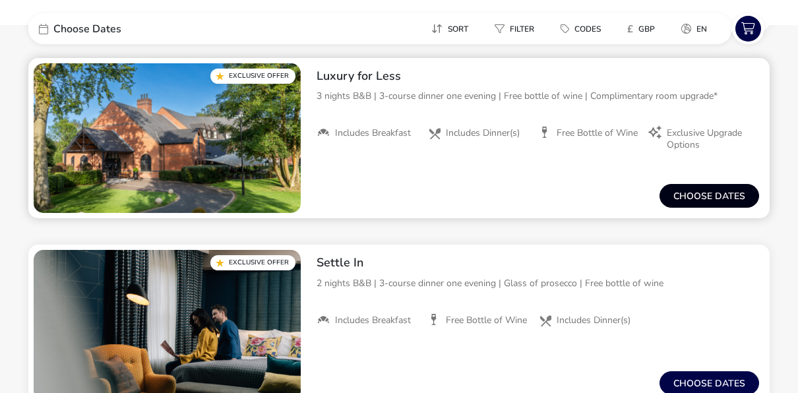
click at [701, 197] on button "Choose dates" at bounding box center [709, 196] width 100 height 24
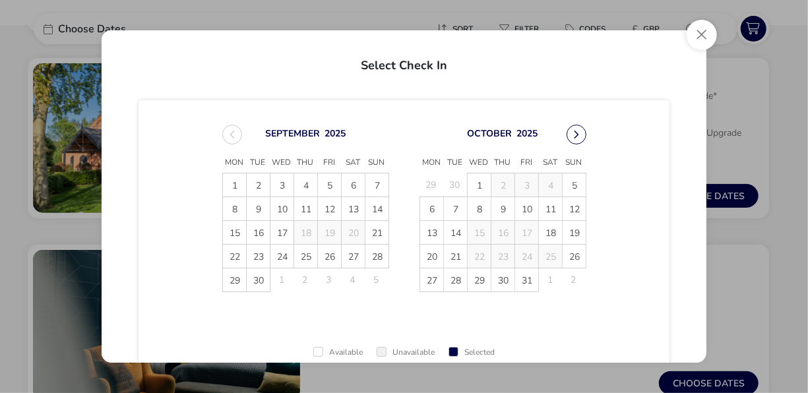
click at [572, 135] on button "Next Month" at bounding box center [576, 135] width 20 height 20
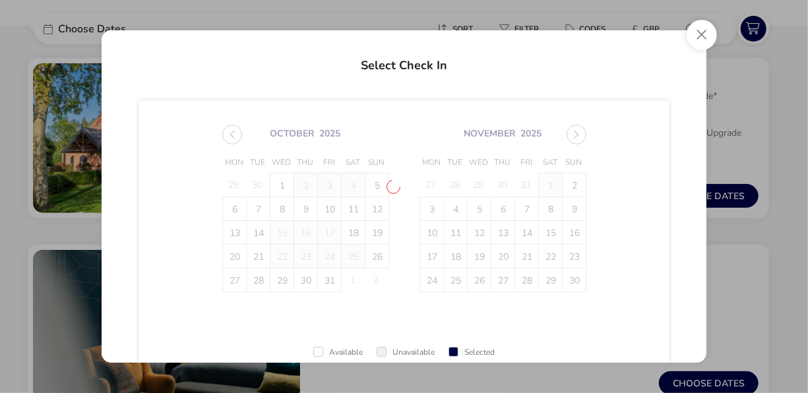
click at [572, 135] on span "October 2025 Mon Tue Wed Thu Fri Sat Sun 29 30 1 2 3 4 5 6 7 8 9 10 11 12 13 14…" at bounding box center [404, 208] width 388 height 199
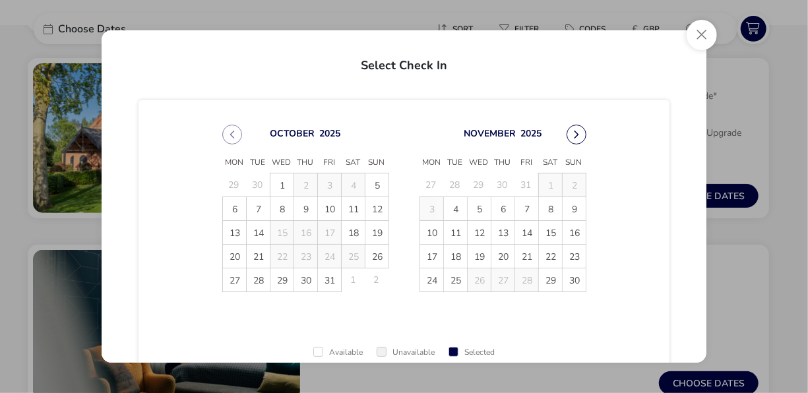
click at [571, 131] on button "Next Month" at bounding box center [576, 135] width 20 height 20
click at [528, 208] on span "12" at bounding box center [526, 208] width 23 height 23
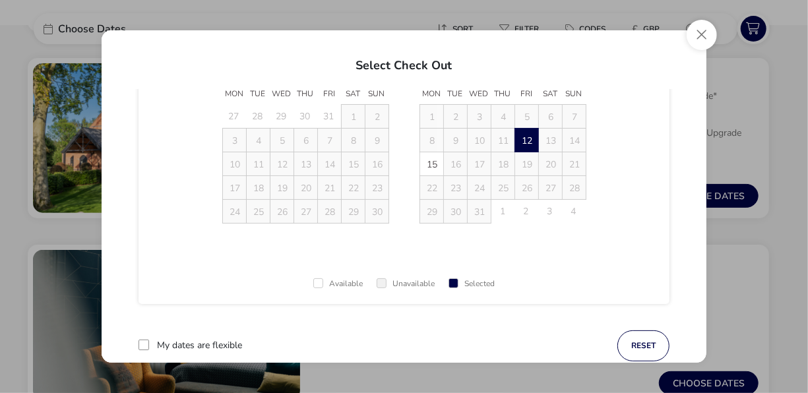
scroll to position [102, 0]
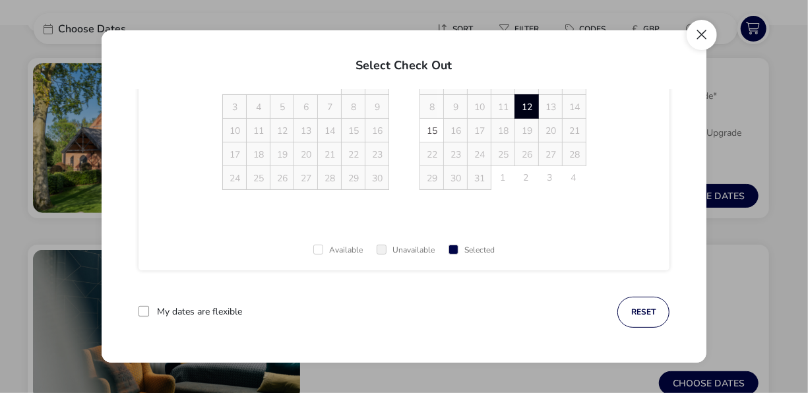
click at [704, 36] on button "Close" at bounding box center [701, 35] width 30 height 30
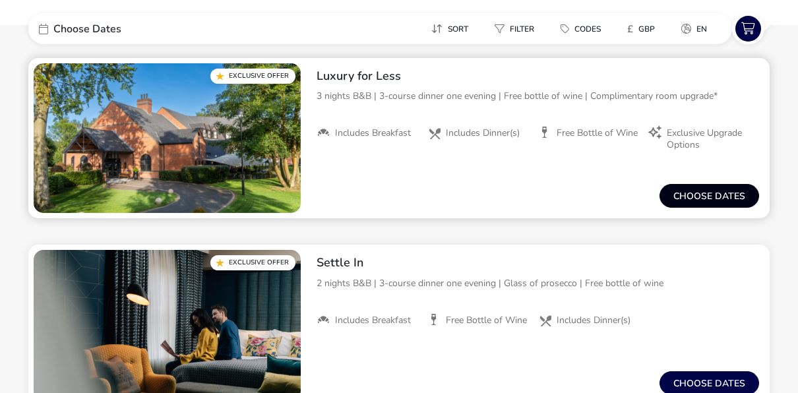
click at [696, 193] on button "Choose dates" at bounding box center [709, 196] width 100 height 24
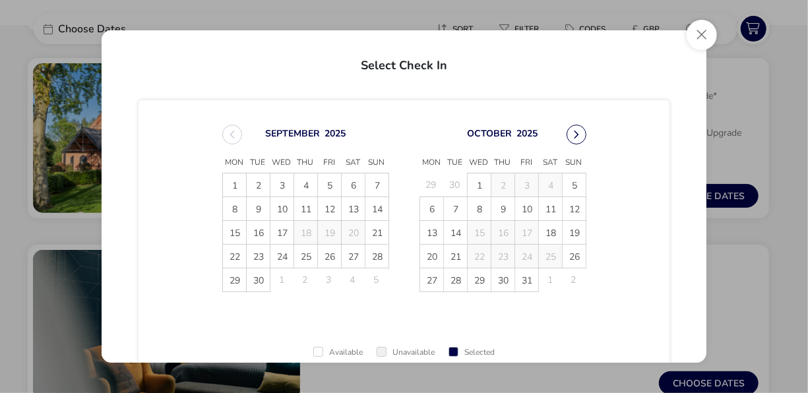
click at [576, 139] on button "Next Month" at bounding box center [576, 135] width 20 height 20
click at [574, 135] on button "Next Month" at bounding box center [576, 135] width 20 height 20
click at [568, 207] on span "14" at bounding box center [574, 208] width 23 height 23
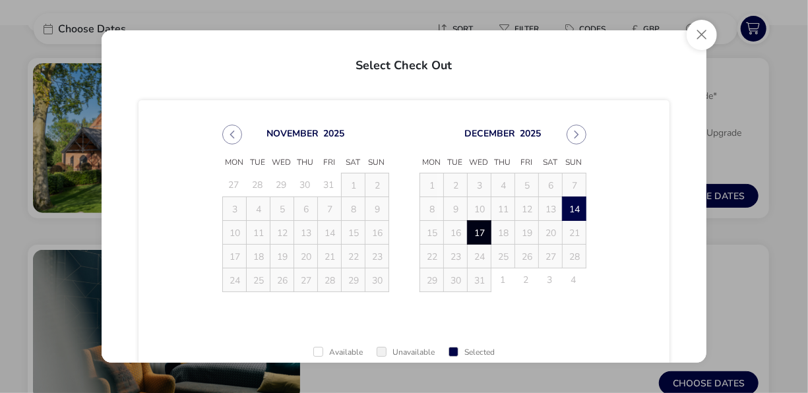
click at [486, 233] on span "17" at bounding box center [479, 233] width 23 height 23
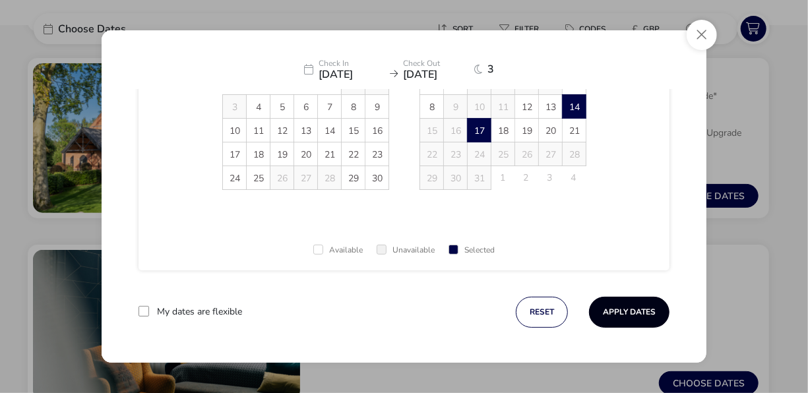
click at [621, 305] on button "Apply Dates" at bounding box center [629, 312] width 80 height 31
